Goal: Task Accomplishment & Management: Complete application form

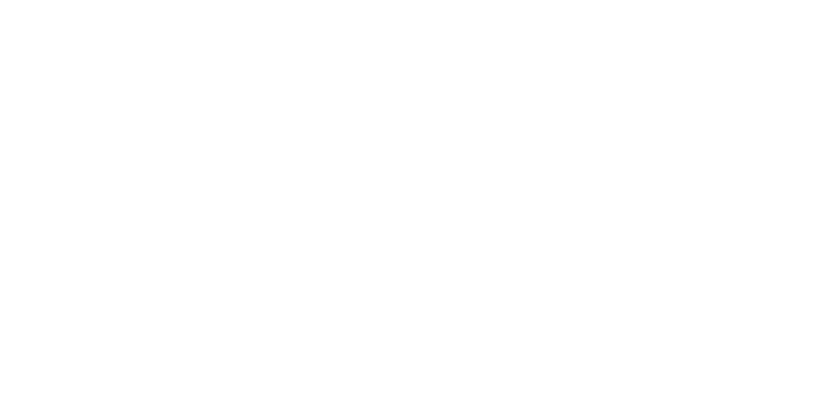
click at [0, 0] on input "text" at bounding box center [0, 0] width 0 height 0
type input "[PERSON_NAME][EMAIL_ADDRESS][DOMAIN_NAME]"
click at [0, 0] on input "Sign In" at bounding box center [0, 0] width 0 height 0
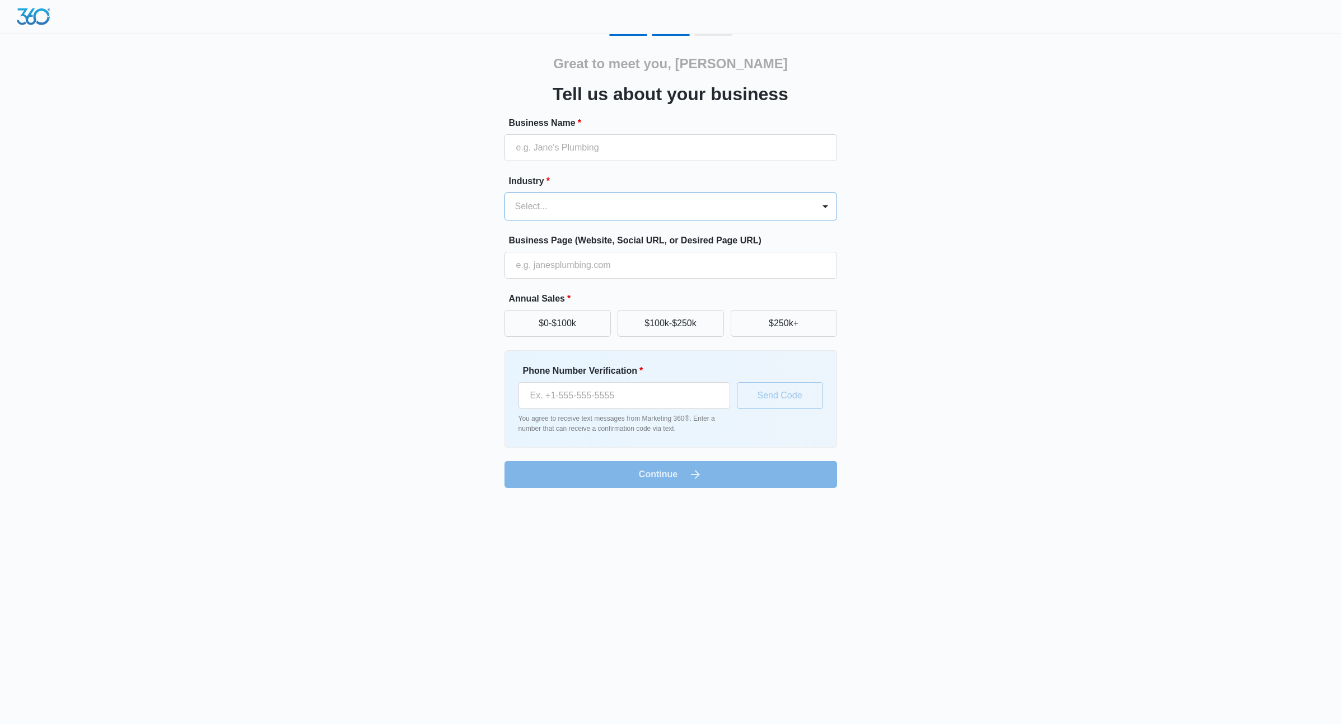
click at [568, 208] on div at bounding box center [657, 207] width 284 height 16
click at [444, 224] on div "Great to meet you, Richard Tell us about your business Business Name * Industry…" at bounding box center [671, 261] width 672 height 454
